Goal: Check status: Check status

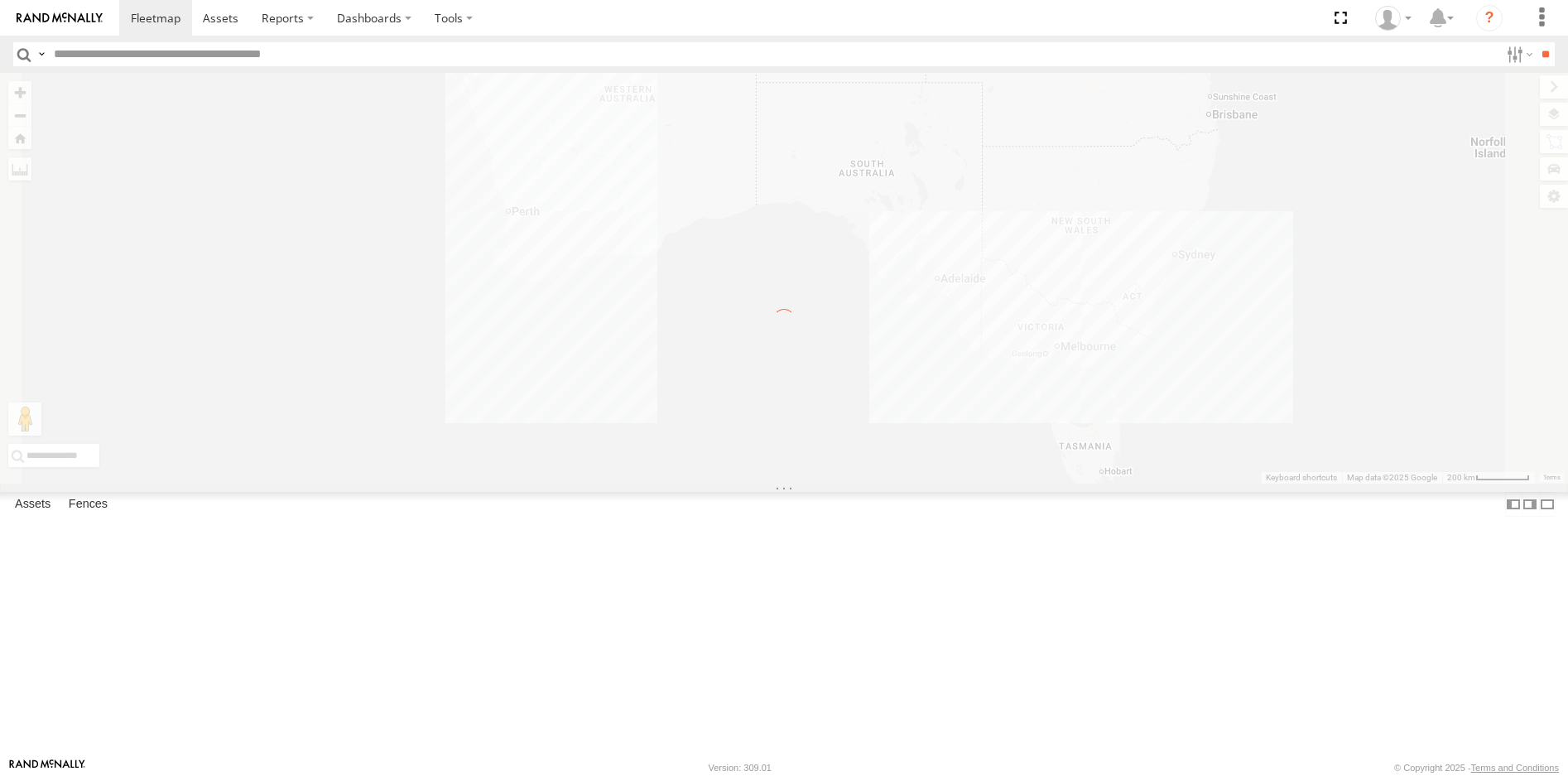
click at [0, 0] on div "×" at bounding box center [0, 0] width 0 height 0
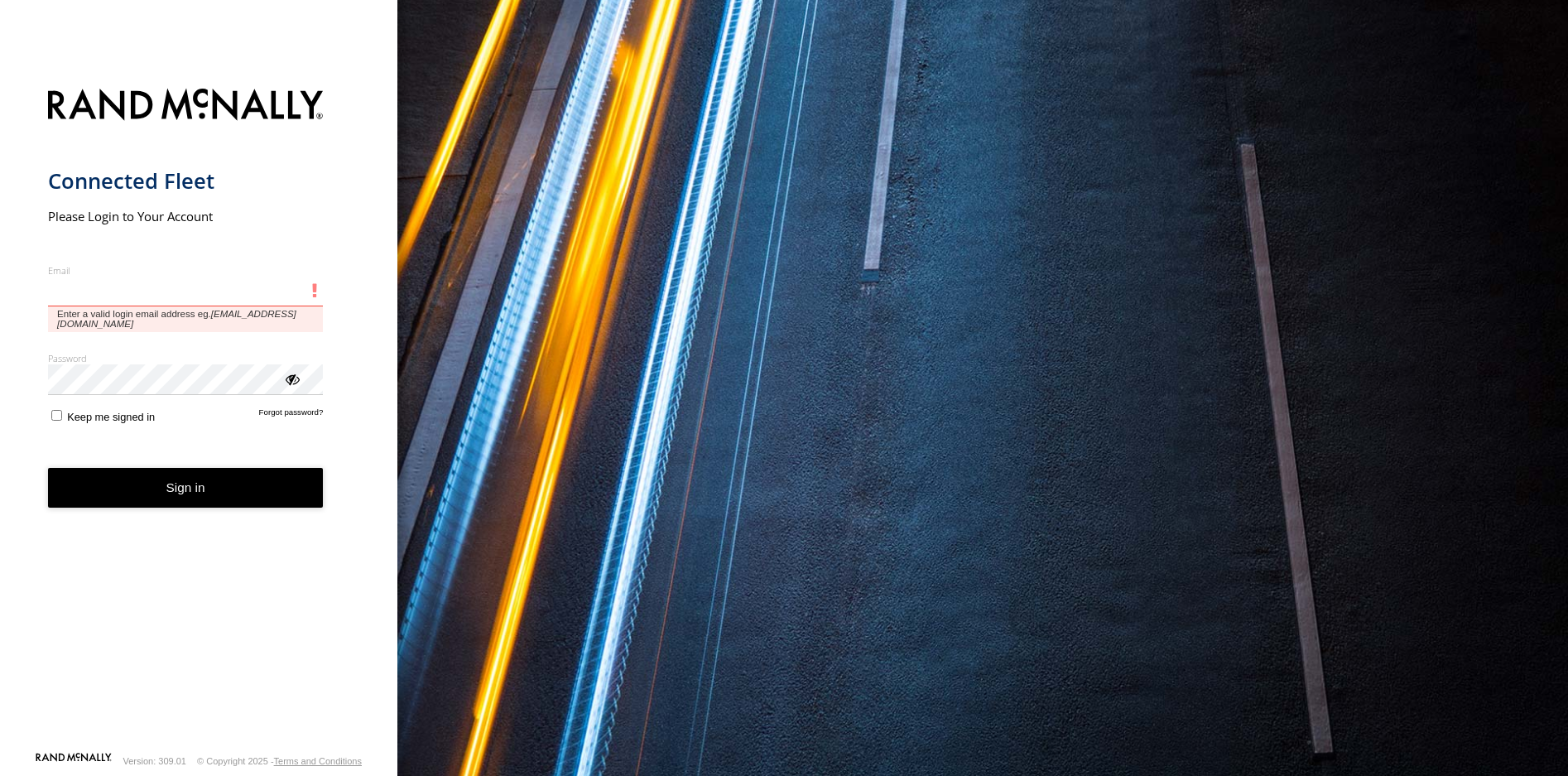
type input "**********"
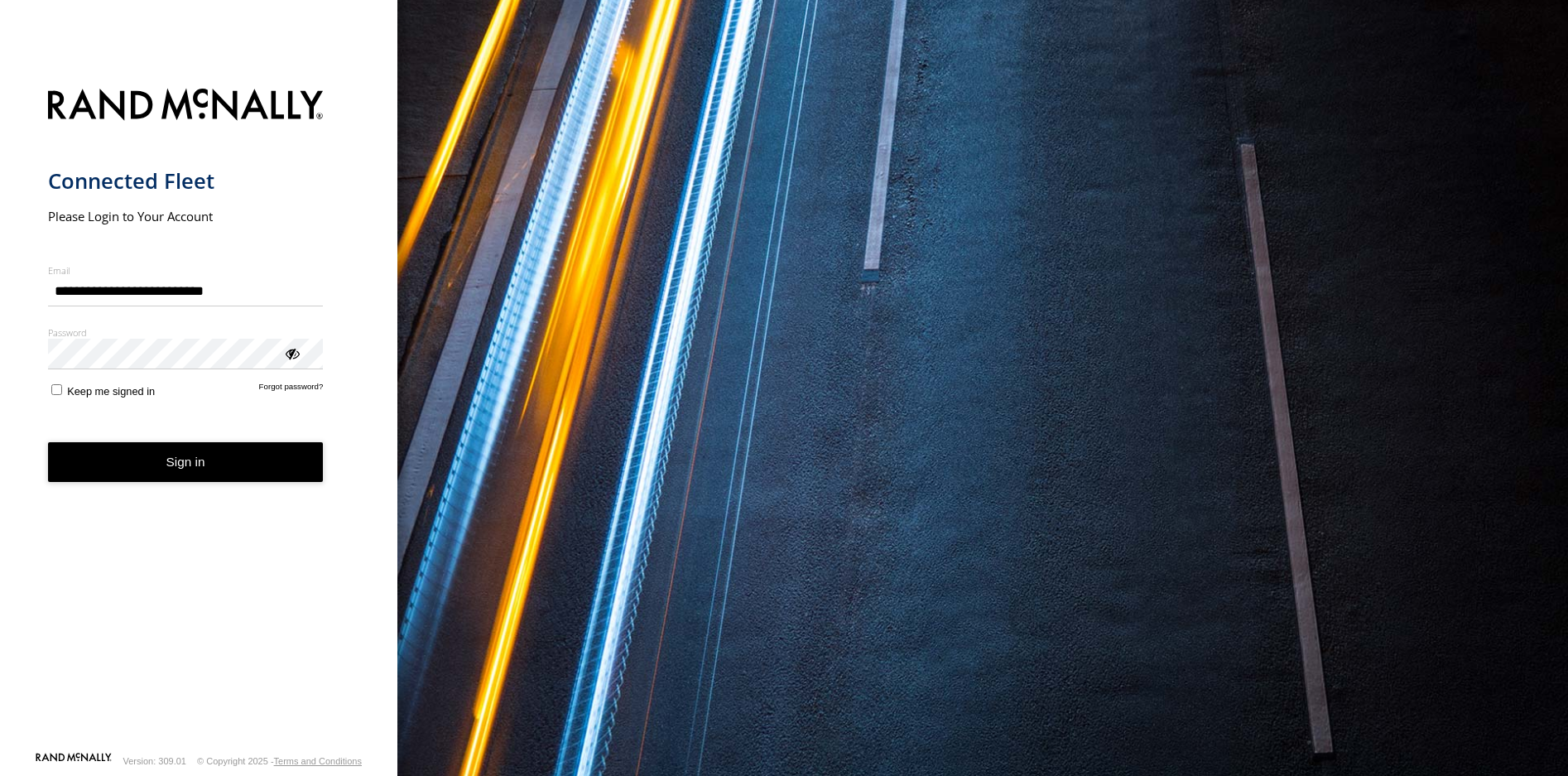
click at [180, 466] on button "Sign in" at bounding box center [186, 462] width 276 height 40
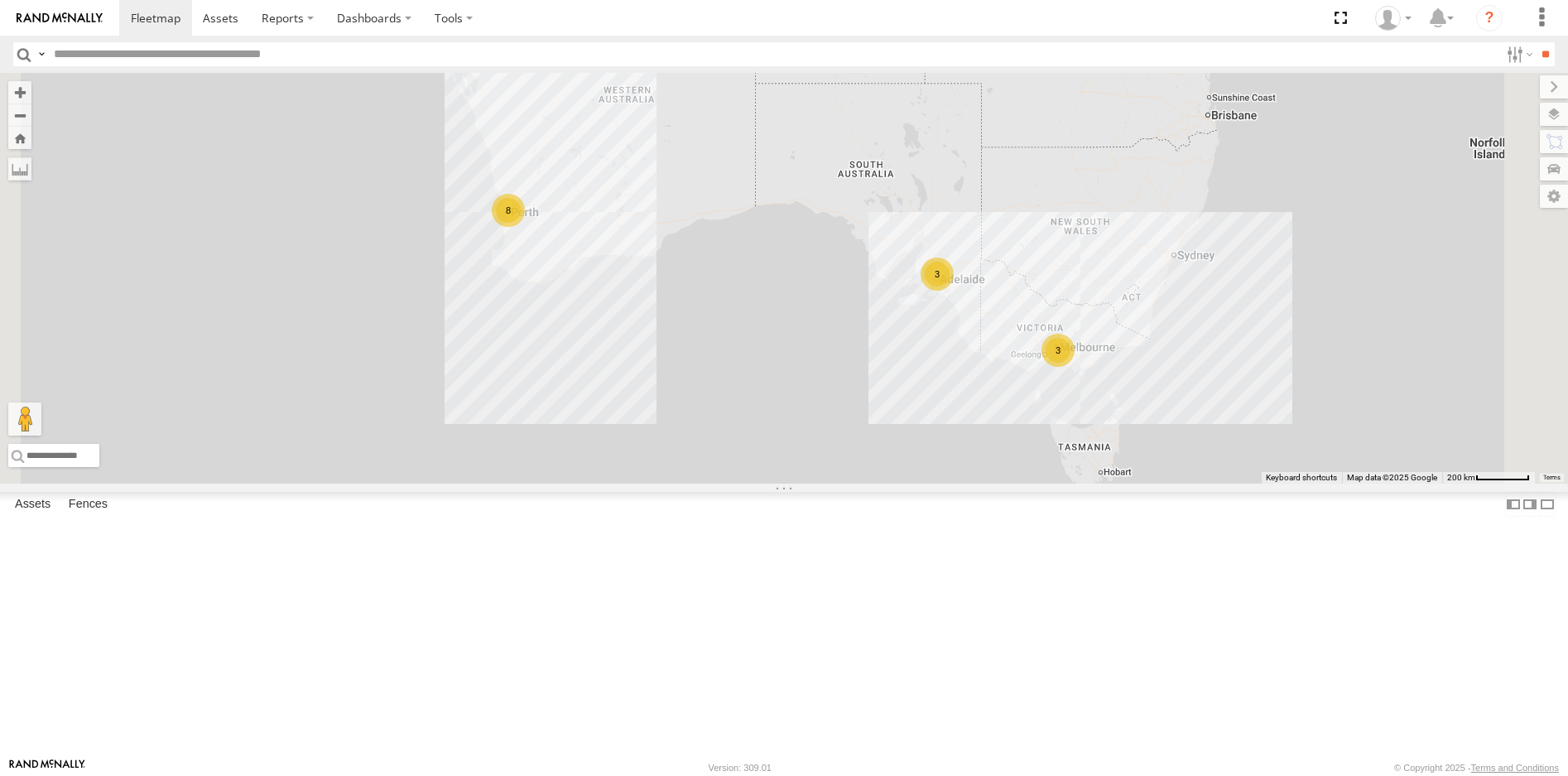
click at [0, 0] on link at bounding box center [0, 0] width 0 height 0
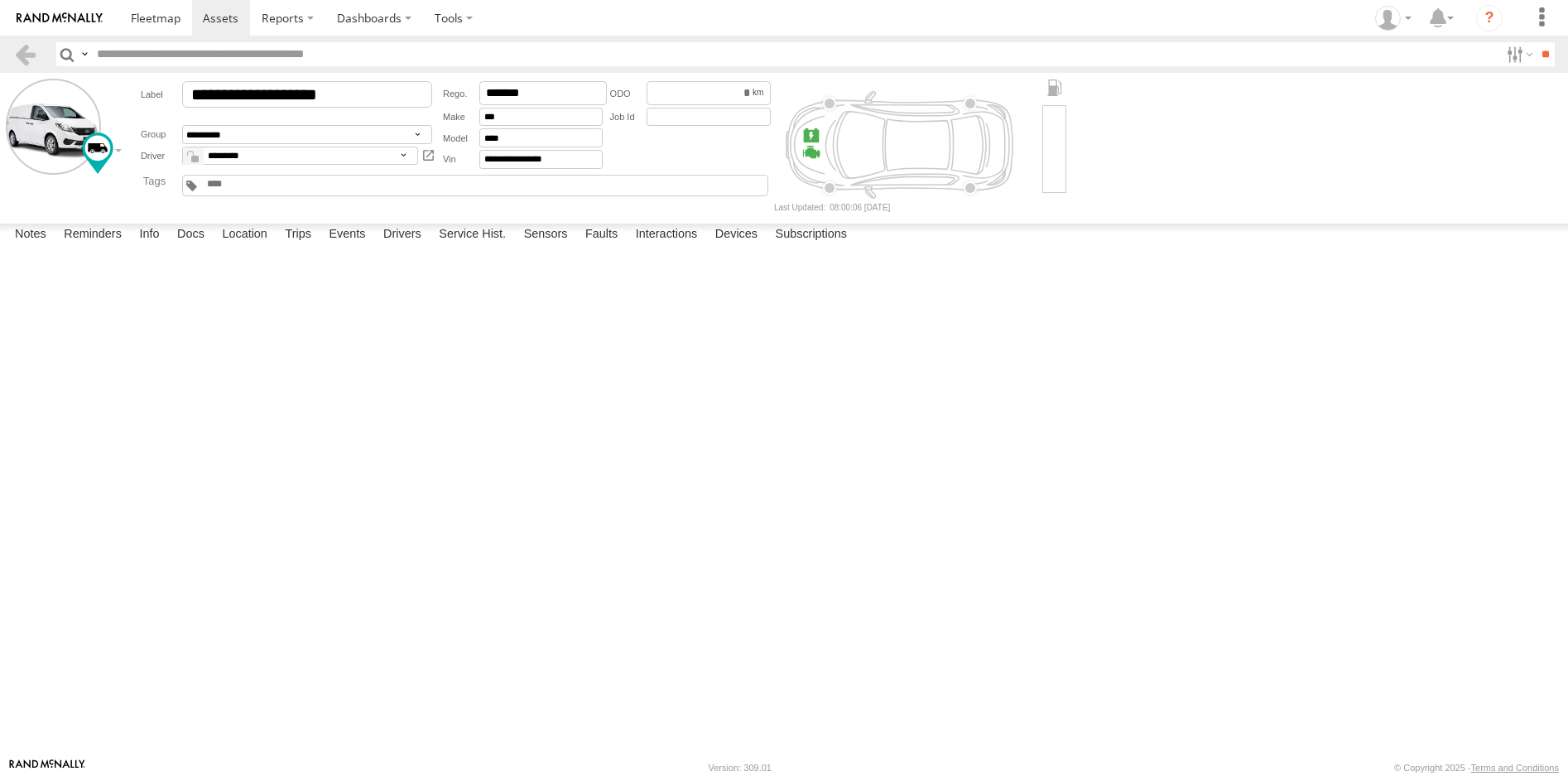
drag, startPoint x: 293, startPoint y: 743, endPoint x: 1563, endPoint y: 24, distance: 1459.4
click at [293, 246] on label "Trips" at bounding box center [298, 234] width 43 height 23
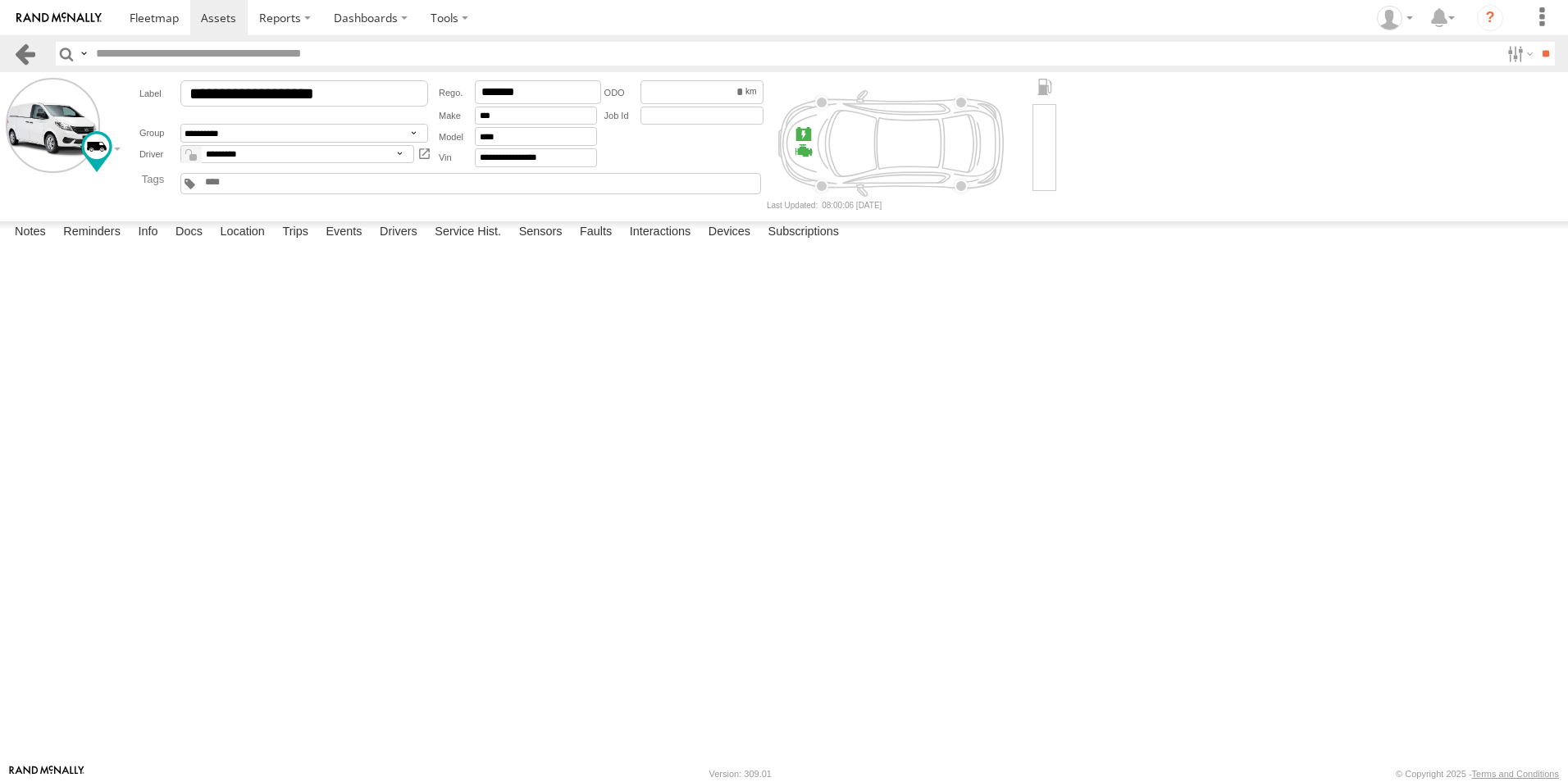
click at [18, 54] on link at bounding box center [25, 54] width 24 height 24
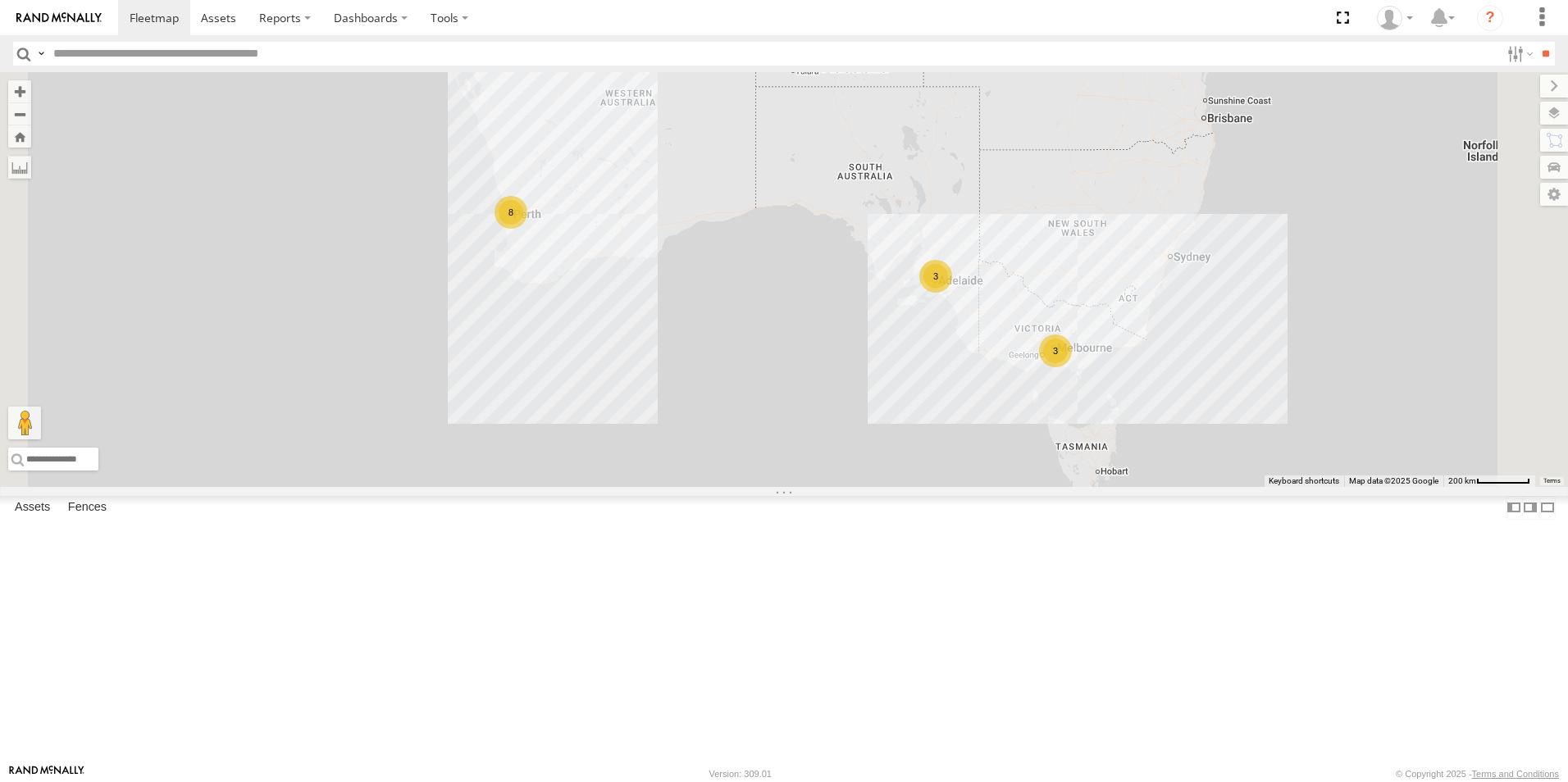
click at [0, 0] on link at bounding box center [0, 0] width 0 height 0
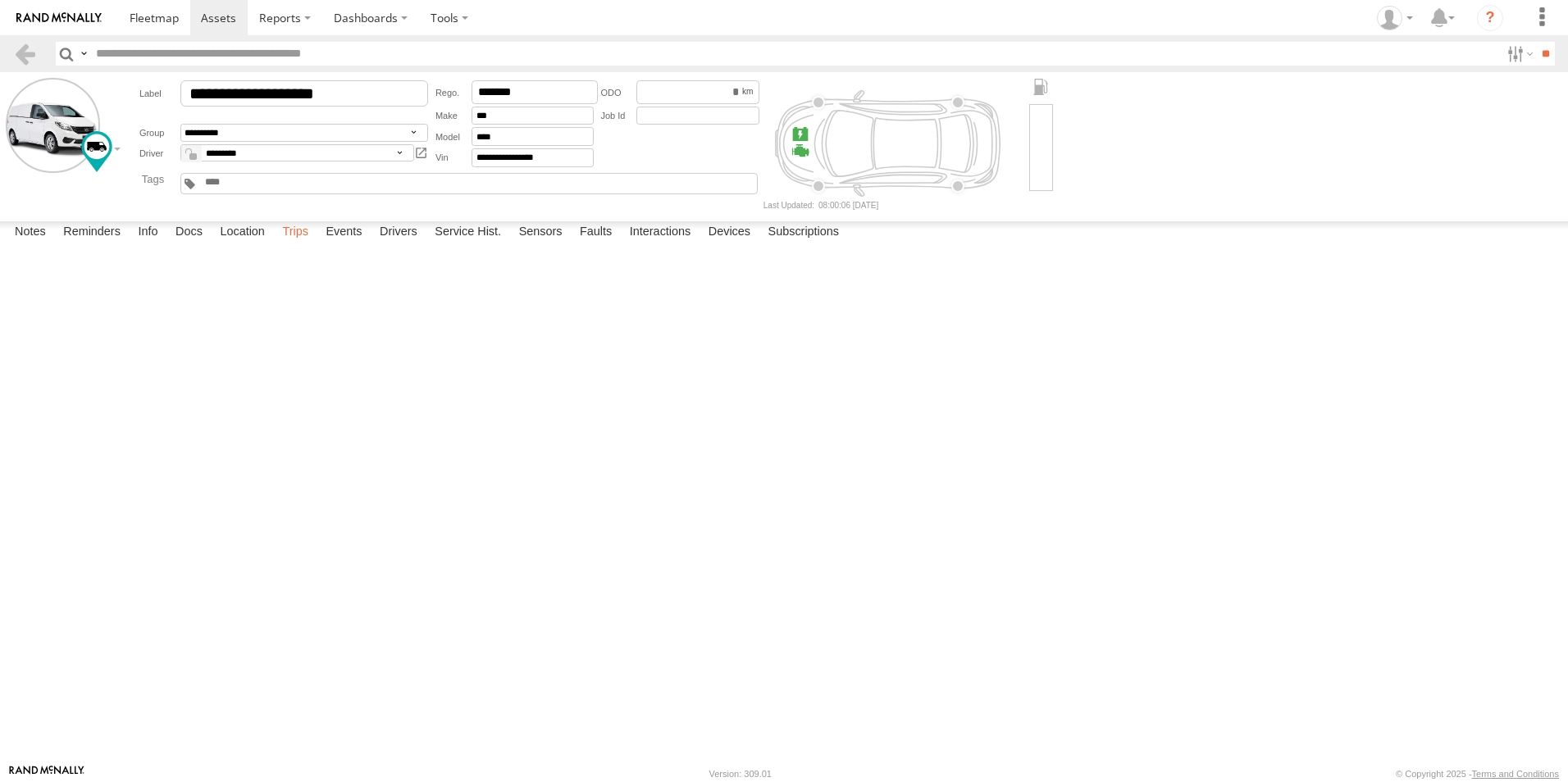
click at [289, 244] on label "Trips" at bounding box center [295, 232] width 43 height 23
click at [21, 49] on link at bounding box center [25, 54] width 24 height 24
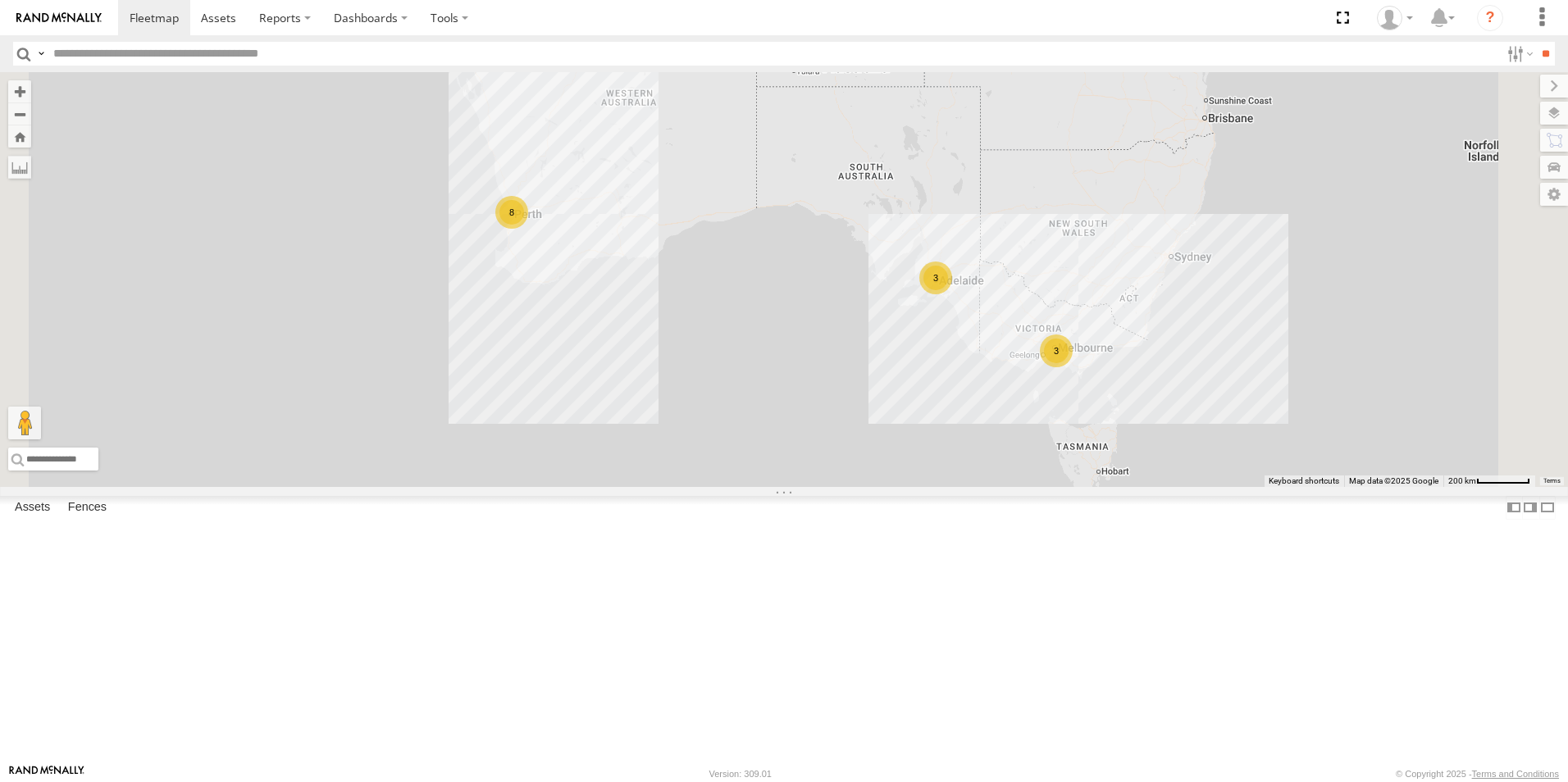
click at [0, 0] on div "Video" at bounding box center [0, 0] width 0 height 0
click at [0, 0] on link at bounding box center [0, 0] width 0 height 0
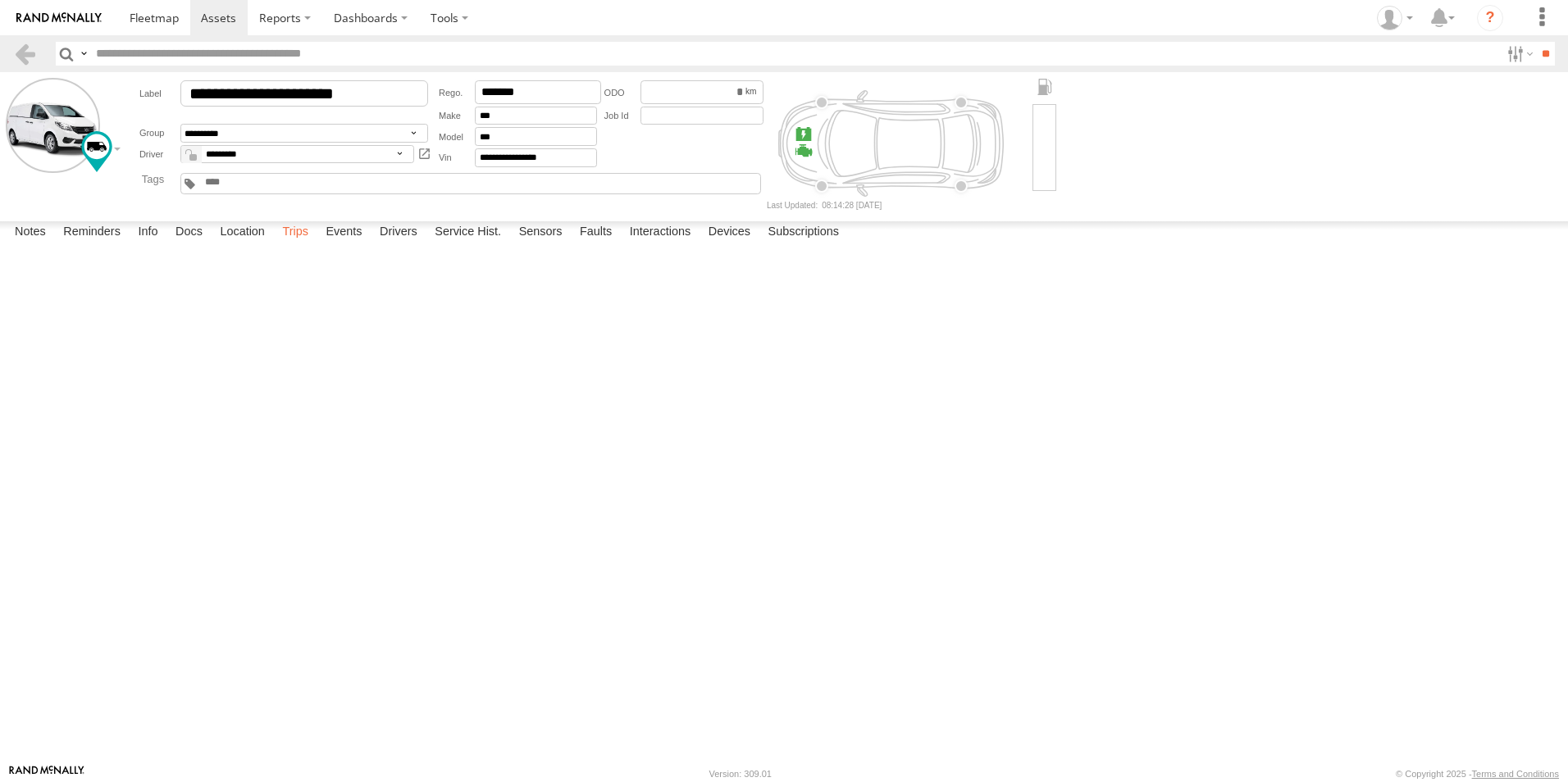
drag, startPoint x: 312, startPoint y: 751, endPoint x: 303, endPoint y: 748, distance: 9.5
click at [312, 244] on label "Trips" at bounding box center [295, 232] width 43 height 23
click at [34, 52] on link at bounding box center [25, 54] width 24 height 24
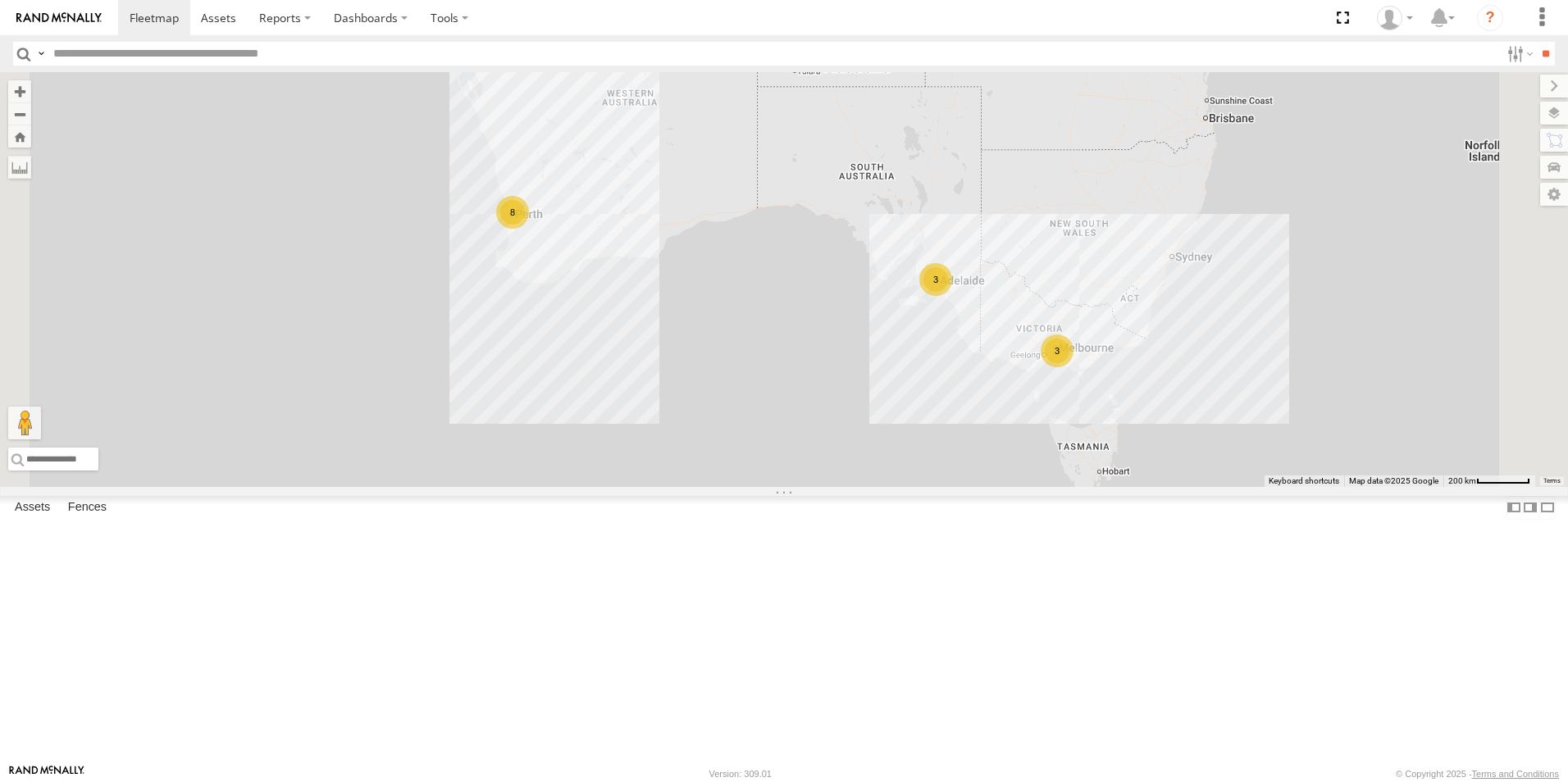
click at [0, 0] on link at bounding box center [0, 0] width 0 height 0
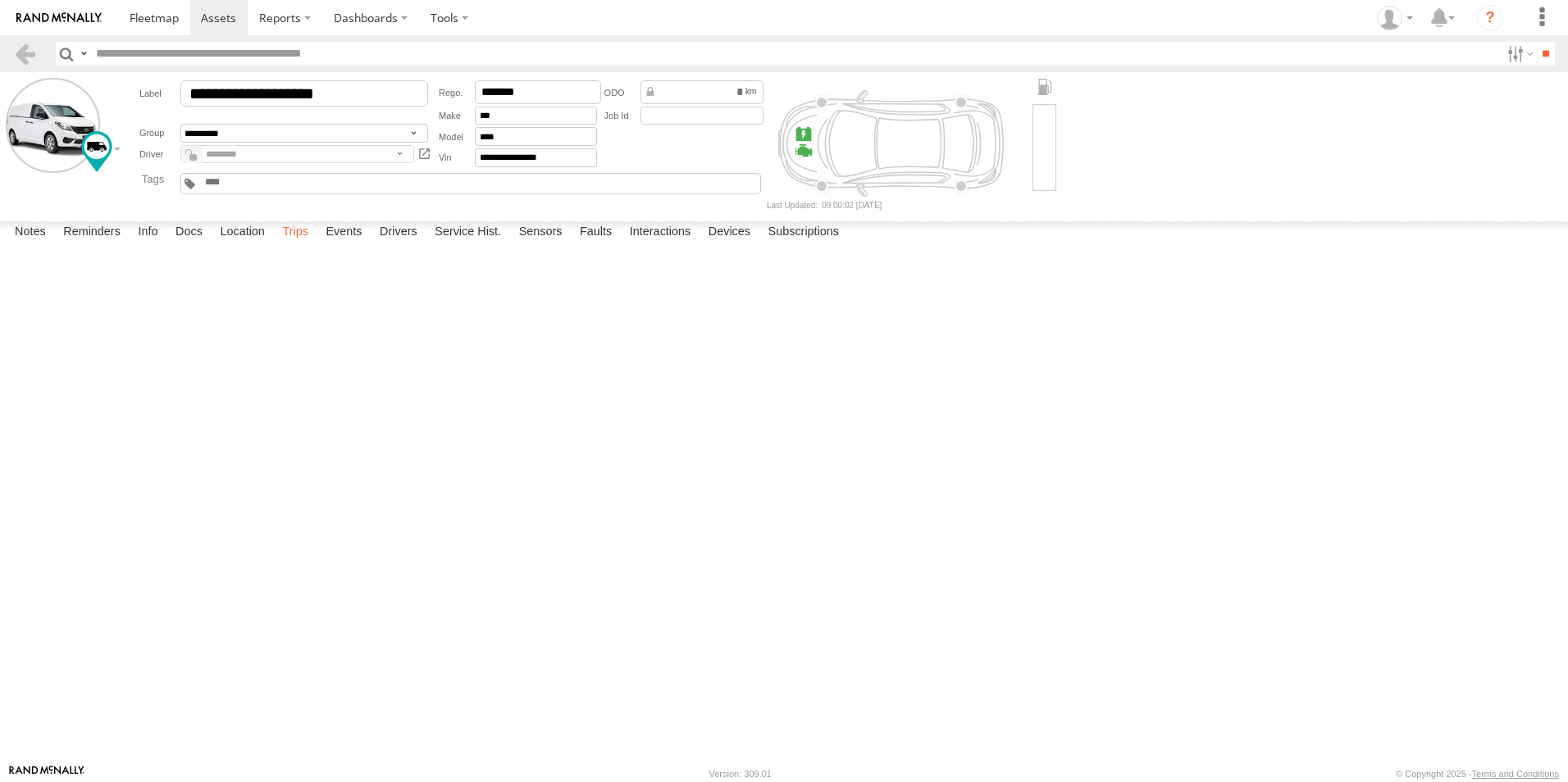
click at [297, 244] on label "Trips" at bounding box center [295, 232] width 43 height 23
click at [43, 60] on header "Search Query Asset ID Asset Label Registration Manufacturer Model VIN Job ID" at bounding box center [784, 54] width 1568 height 37
click at [234, 244] on label "Location" at bounding box center [242, 232] width 62 height 23
click at [25, 50] on link at bounding box center [25, 54] width 24 height 24
